Goal: Check status: Check status

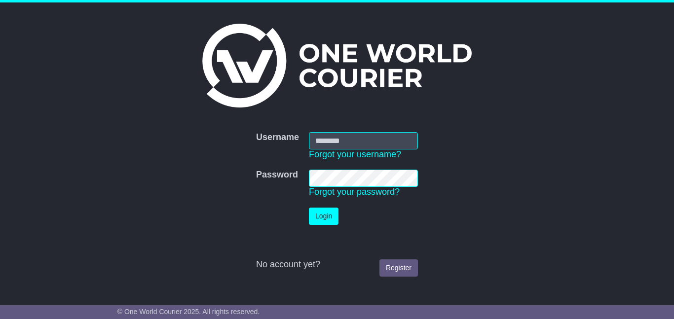
type input "**********"
click at [322, 217] on button "Login" at bounding box center [324, 216] width 30 height 17
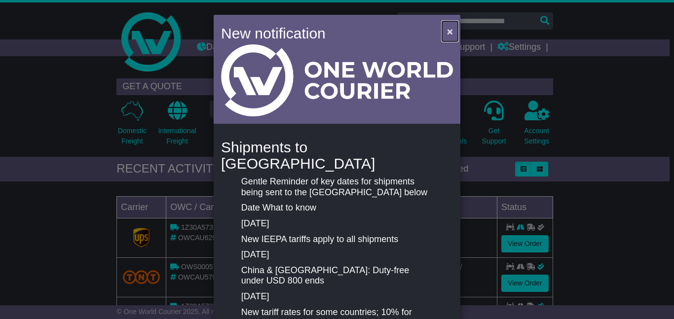
click at [450, 32] on span "×" at bounding box center [450, 31] width 6 height 11
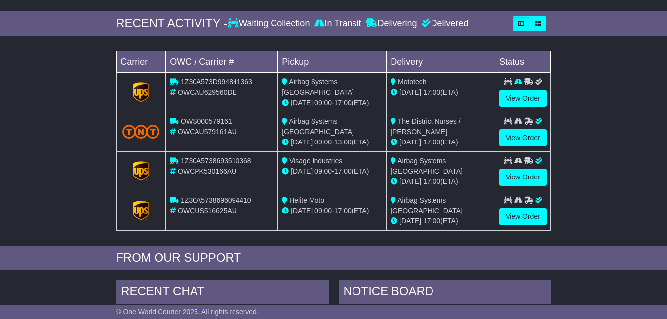
scroll to position [148, 0]
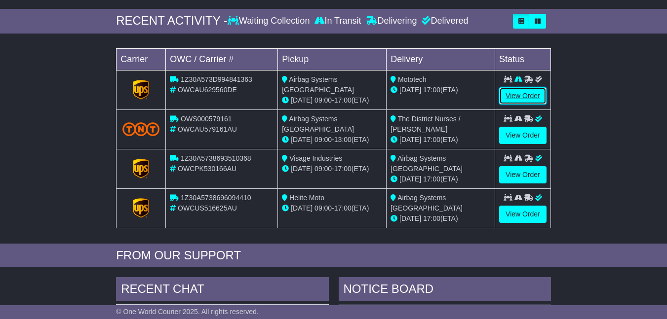
click at [520, 105] on link "View Order" at bounding box center [522, 95] width 47 height 17
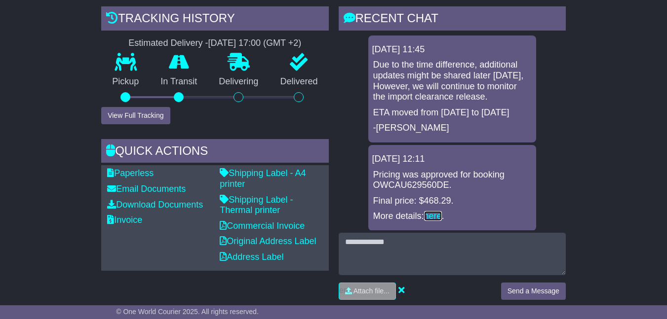
click at [434, 221] on link "here" at bounding box center [433, 216] width 18 height 10
